Goal: Transaction & Acquisition: Purchase product/service

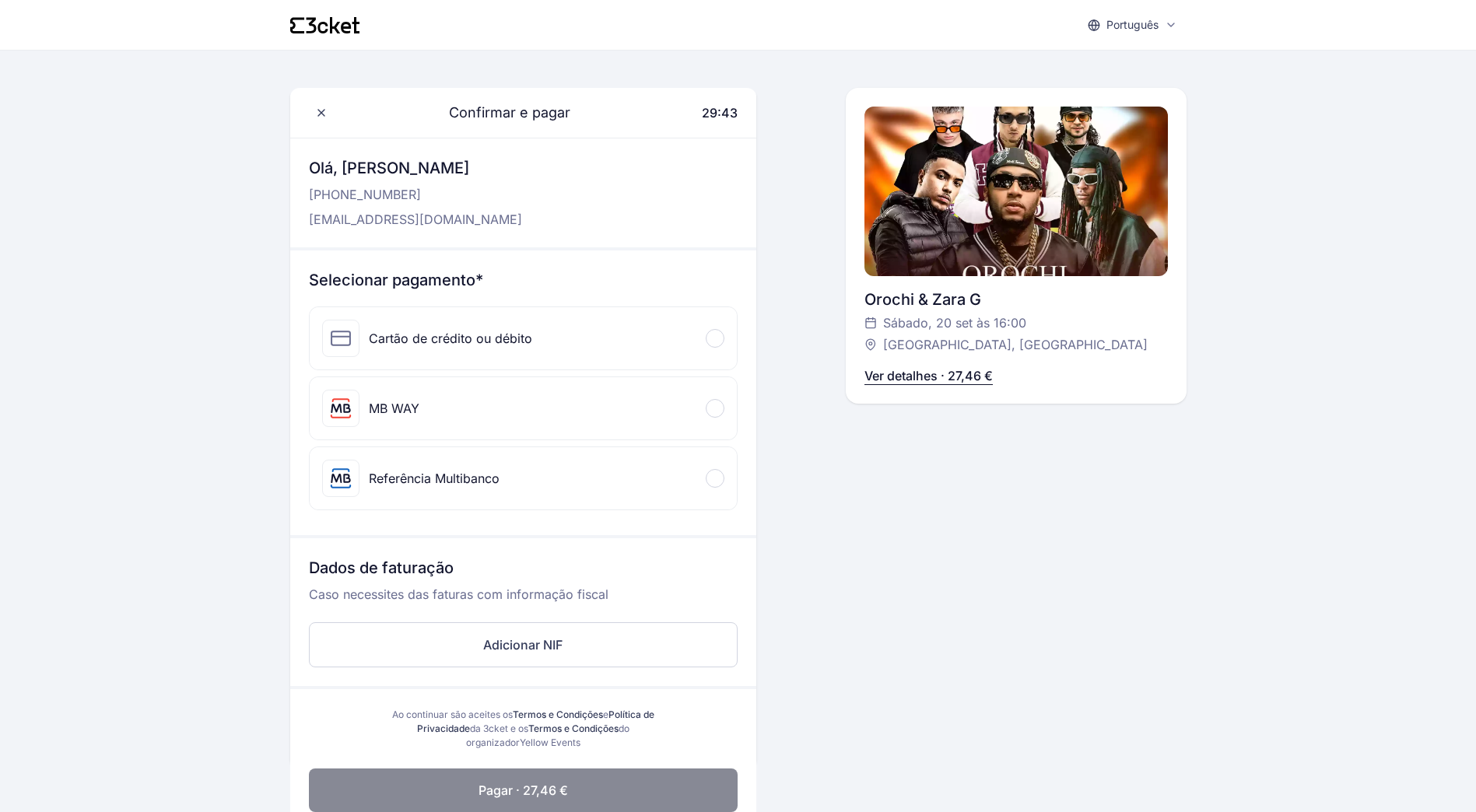
click at [712, 483] on div at bounding box center [715, 478] width 18 height 18
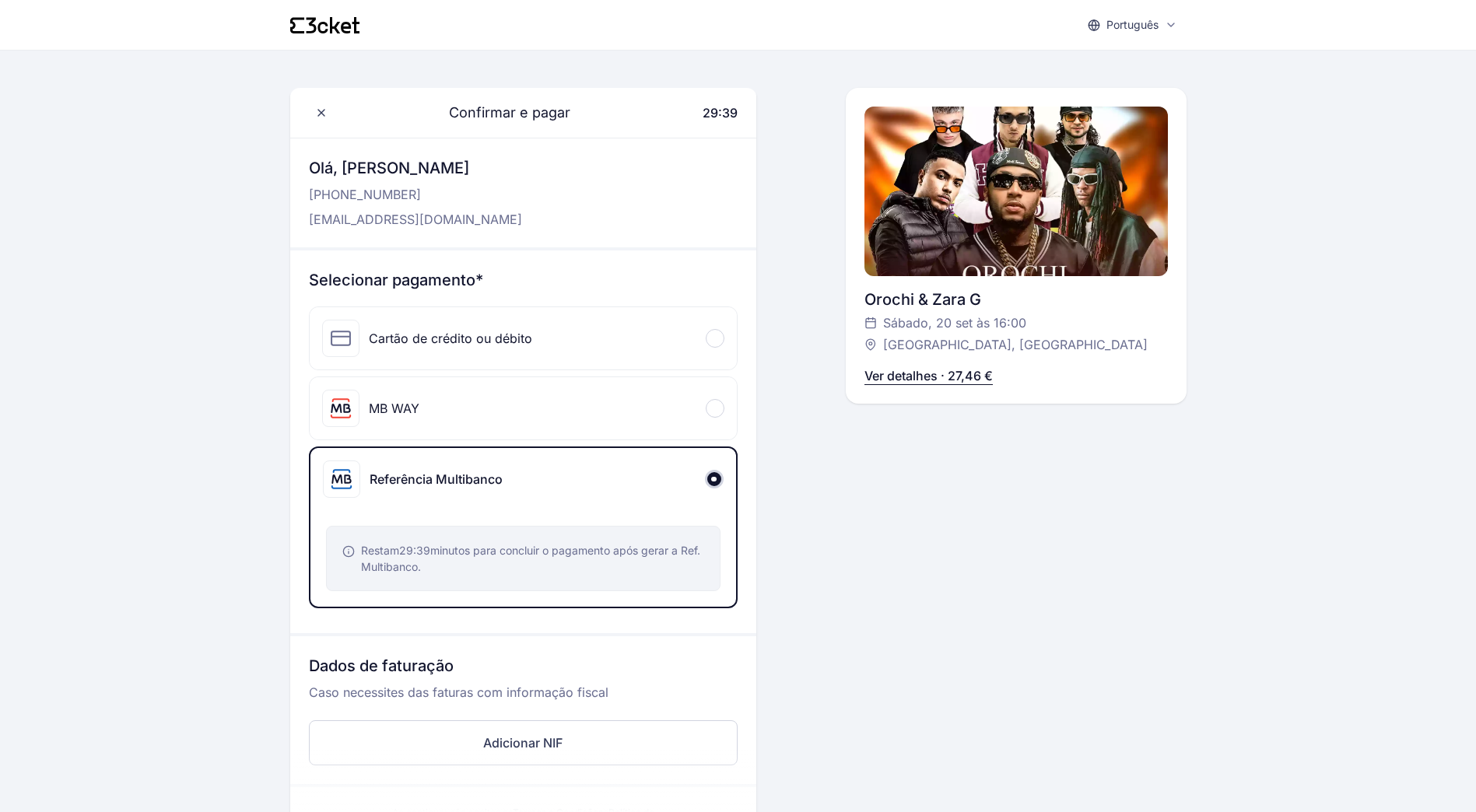
click at [716, 399] on div at bounding box center [715, 408] width 18 height 18
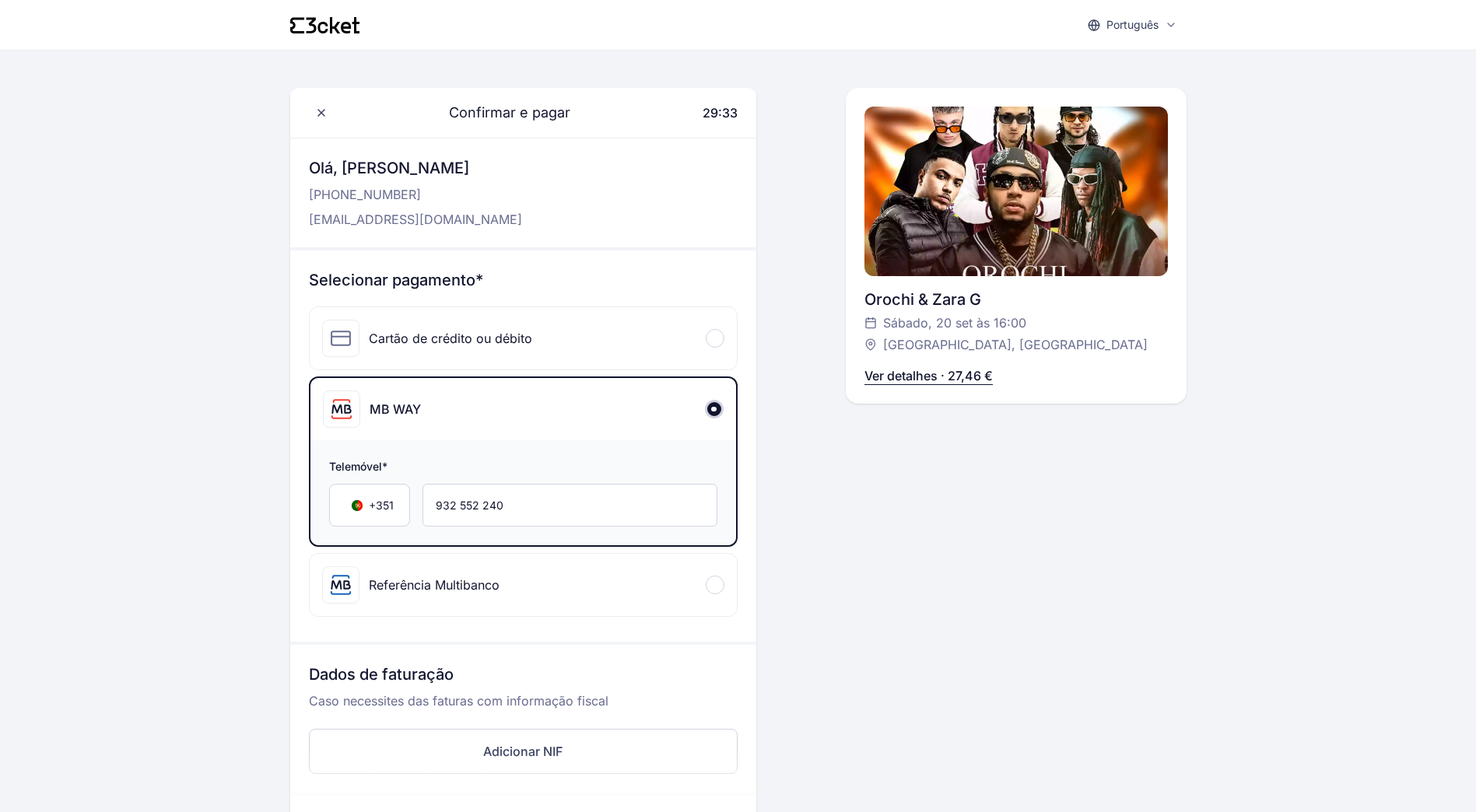
click at [721, 333] on div at bounding box center [715, 338] width 18 height 18
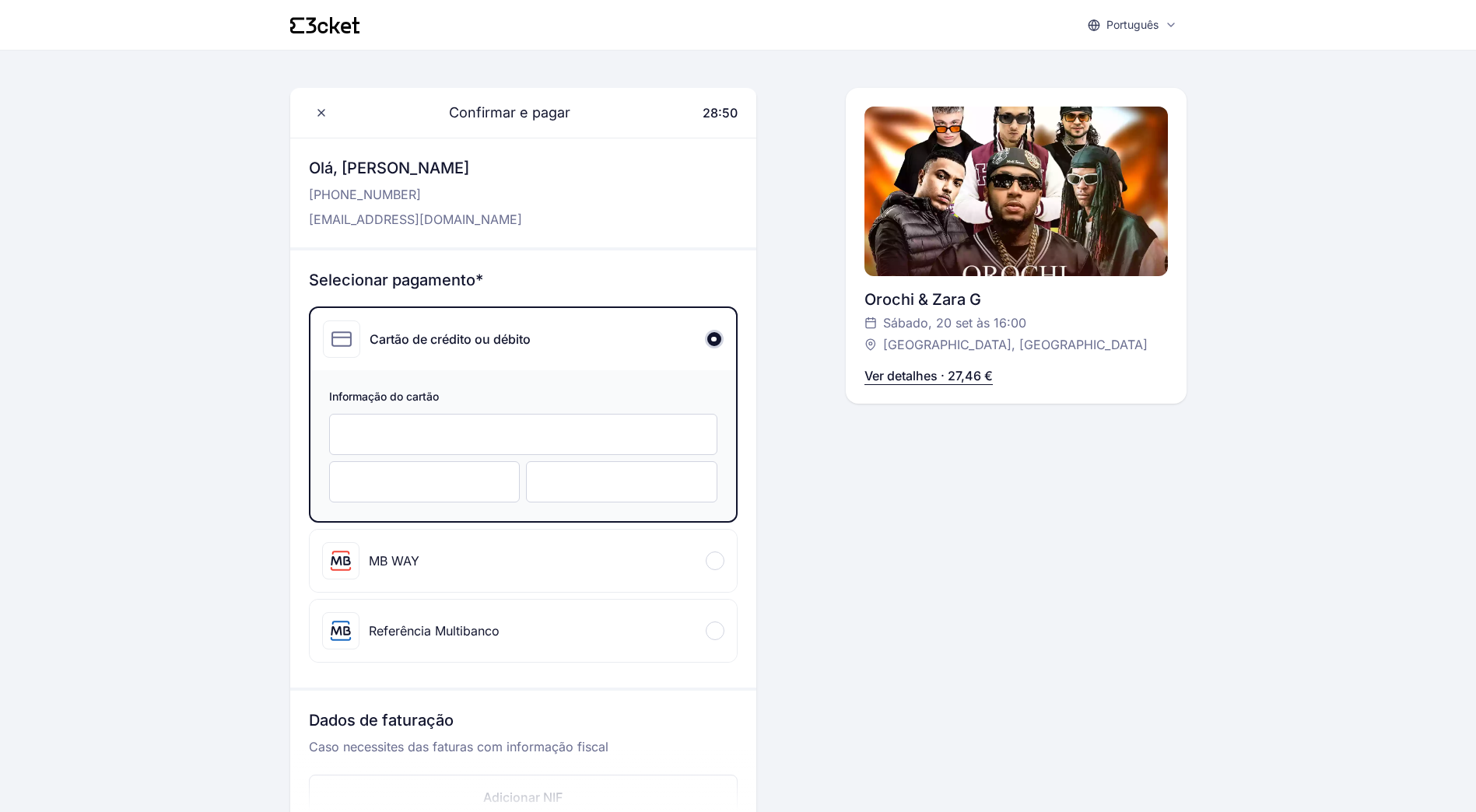
click at [902, 538] on div "Confirmar e pagar 28:50 Olá, [PERSON_NAME] [PHONE_NUMBER] [EMAIL_ADDRESS][DOMAI…" at bounding box center [1016, 504] width 341 height 834
click at [712, 560] on div at bounding box center [715, 561] width 18 height 18
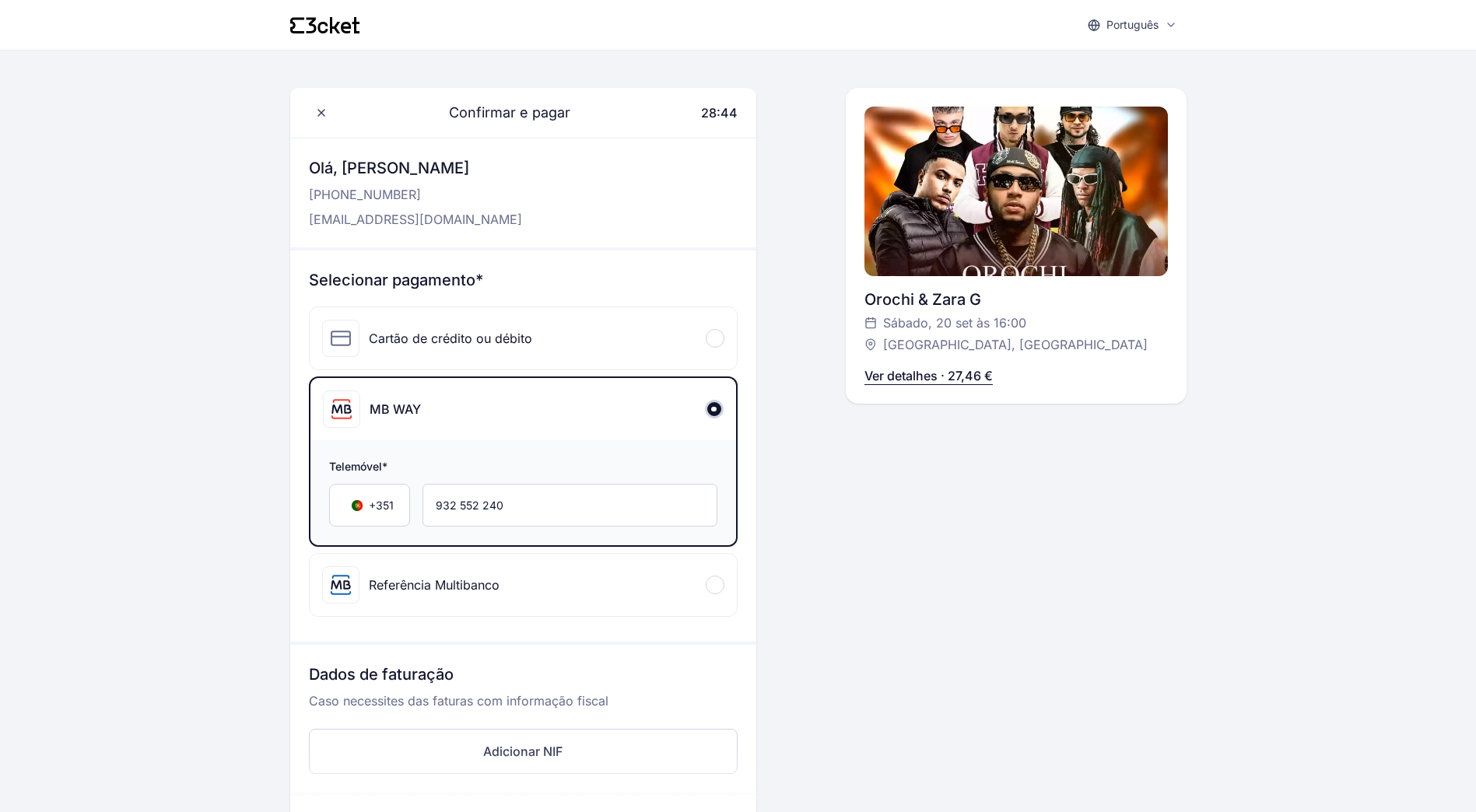
click at [713, 589] on div at bounding box center [715, 585] width 18 height 18
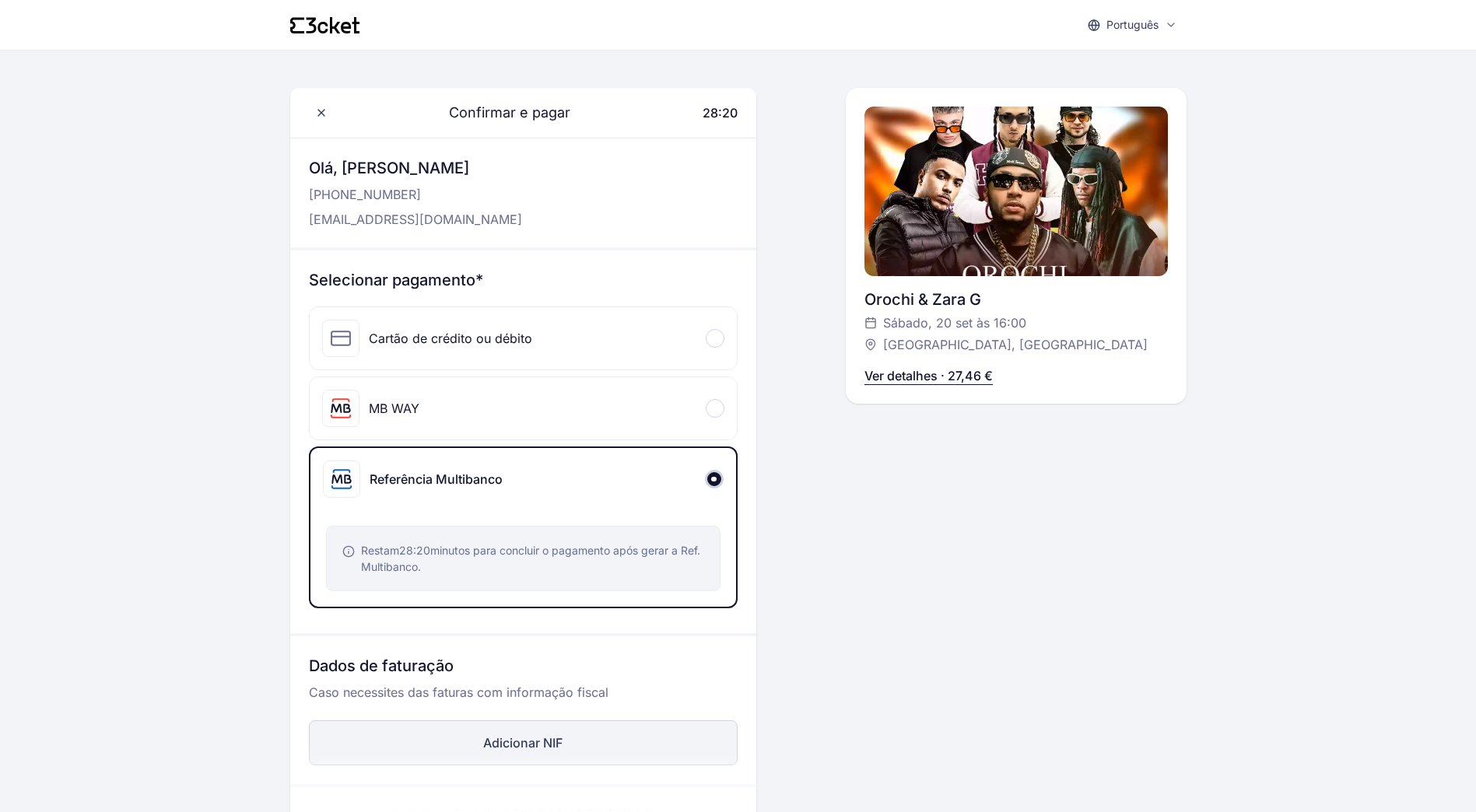
click at [549, 725] on button "Adicionar NIF" at bounding box center [523, 743] width 428 height 45
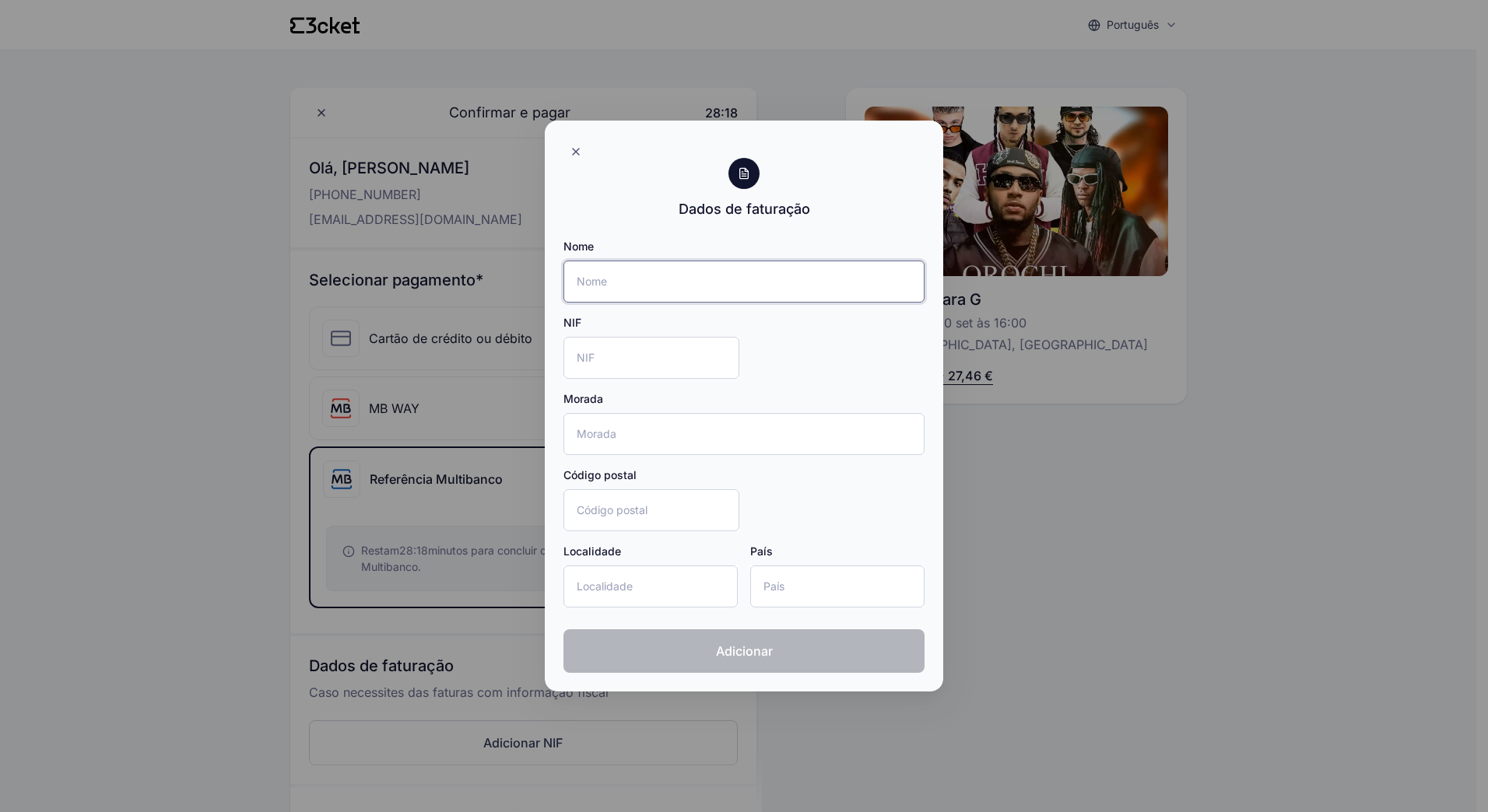
click at [792, 279] on input "Nome" at bounding box center [744, 282] width 361 height 42
type input "[PERSON_NAME]"
type input "[GEOGRAPHIC_DATA]"
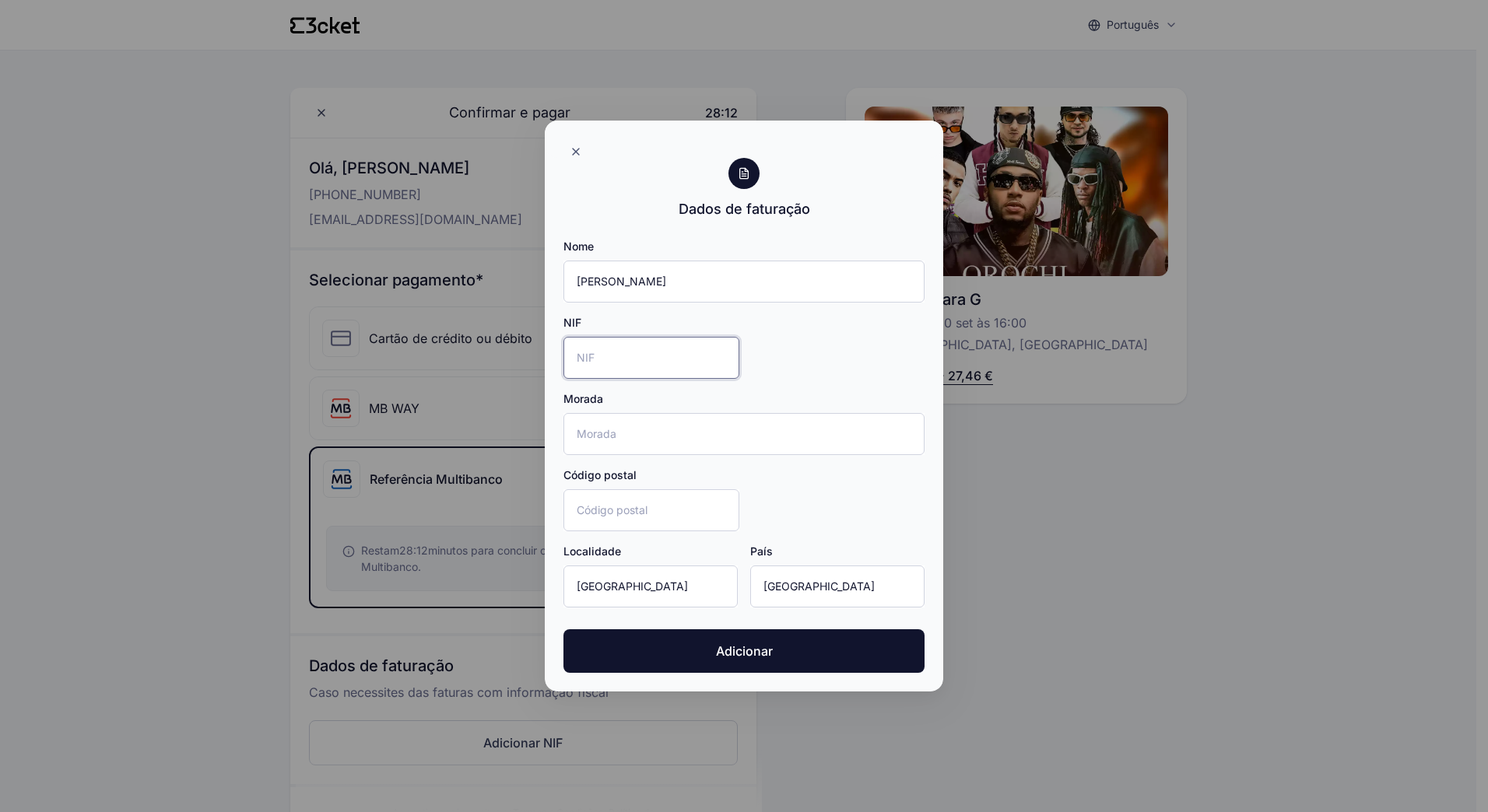
click at [631, 350] on input "NIF" at bounding box center [651, 357] width 176 height 42
type input "275471551"
click at [724, 439] on input "Morada" at bounding box center [744, 434] width 361 height 42
type input "[STREET_ADDRESS] tras"
type input "4400-101"
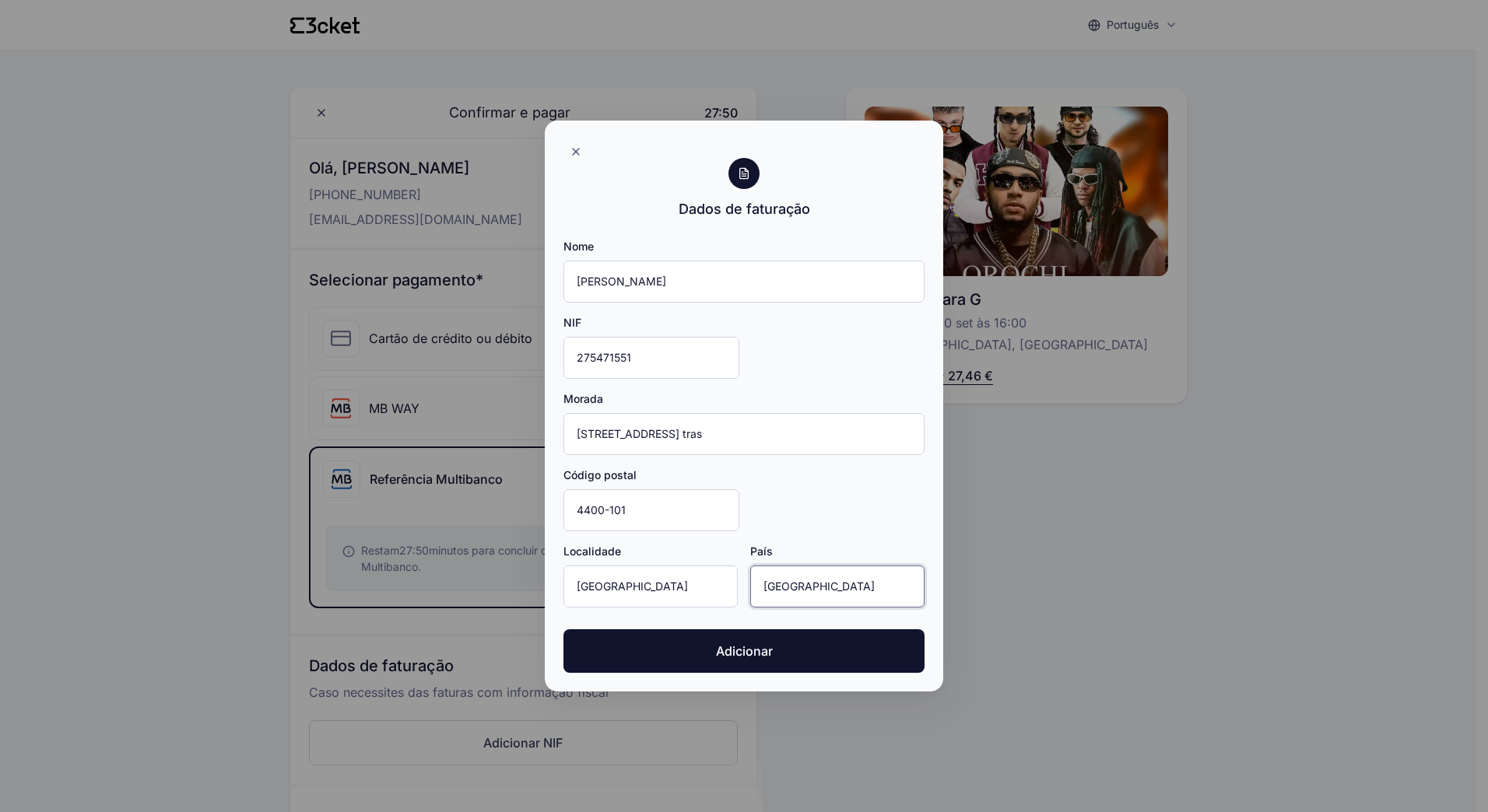
click at [847, 584] on input "[GEOGRAPHIC_DATA]" at bounding box center [837, 586] width 174 height 42
type input "B"
type input "[GEOGRAPHIC_DATA]"
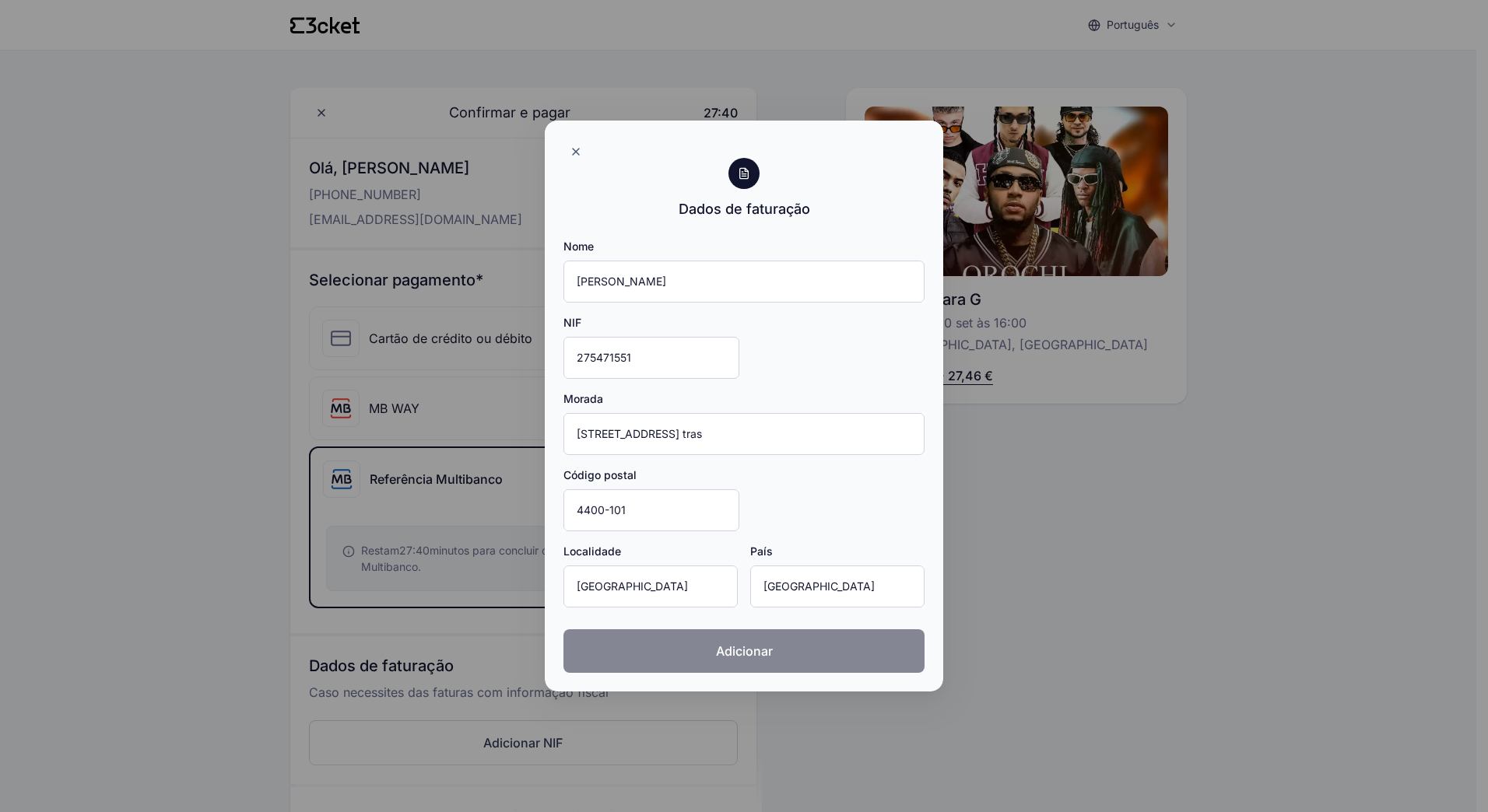
click at [804, 645] on button "Adicionar" at bounding box center [744, 651] width 361 height 44
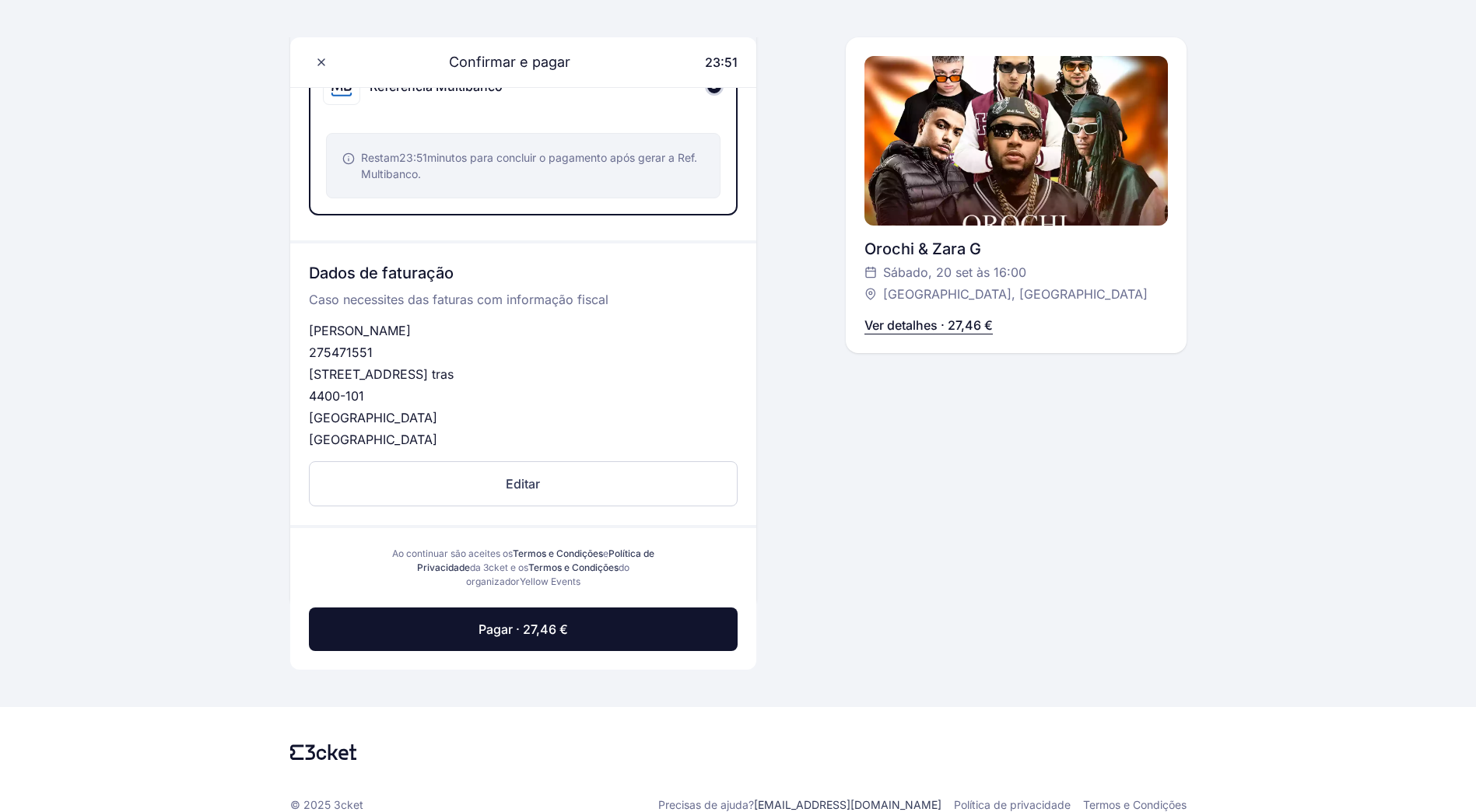
scroll to position [412, 0]
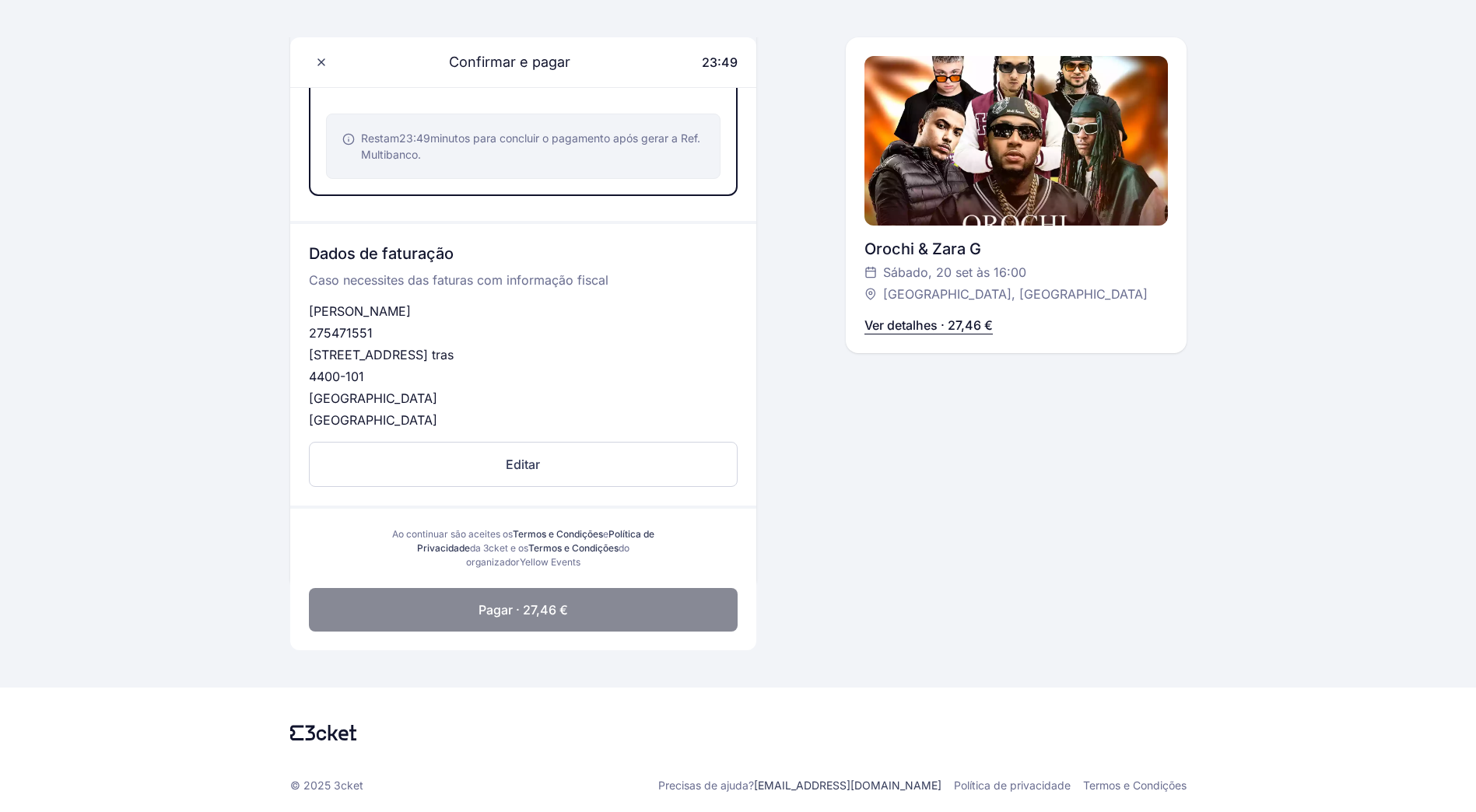
click at [464, 605] on button "Pagar · 27,46 €" at bounding box center [523, 609] width 428 height 44
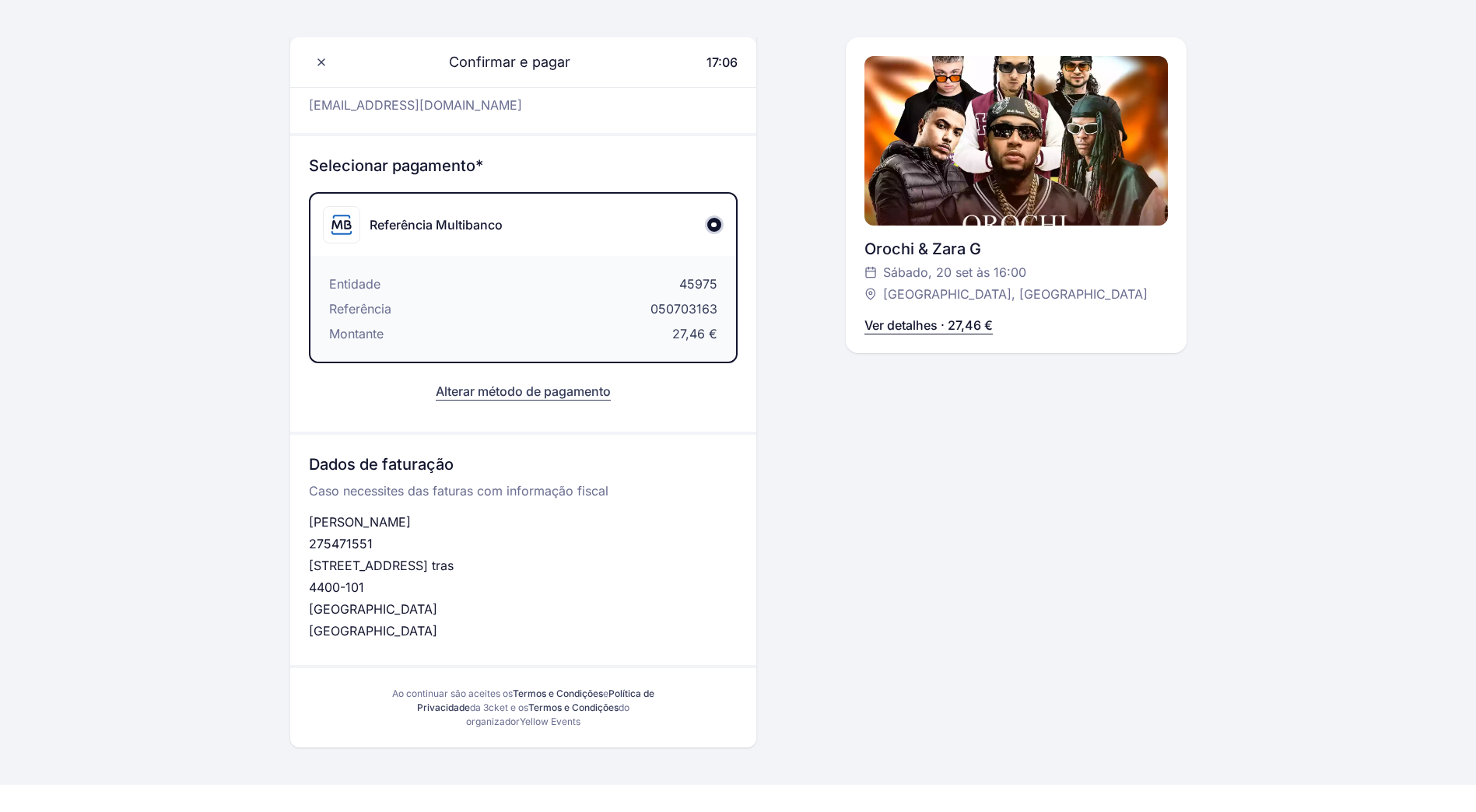
scroll to position [0, 0]
